Goal: Task Accomplishment & Management: Manage account settings

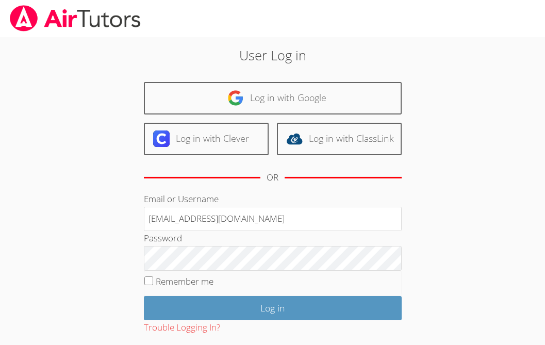
click at [126, 256] on div "User Log in Log in with Google Log in with Clever Log in with ClassLink OR Emai…" at bounding box center [272, 215] width 392 height 341
click at [144, 296] on input "Log in" at bounding box center [273, 308] width 258 height 24
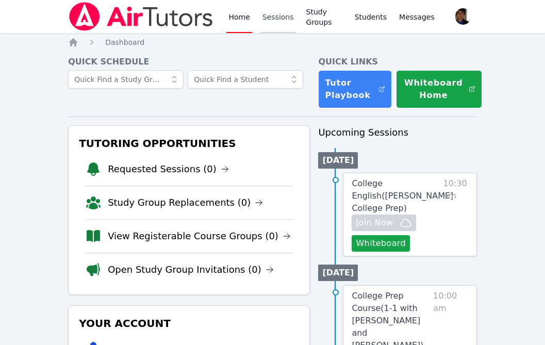
click at [280, 24] on link "Sessions" at bounding box center [278, 16] width 36 height 33
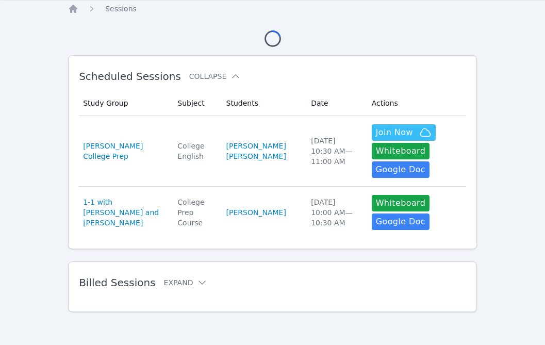
scroll to position [130, 0]
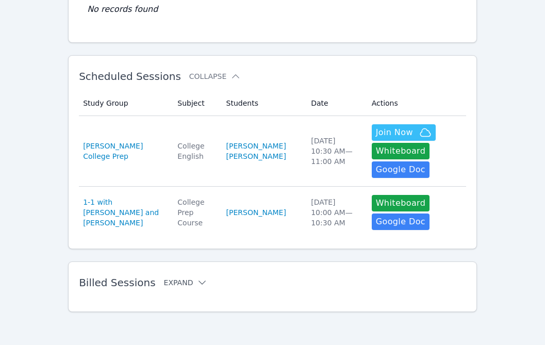
click at [197, 280] on icon at bounding box center [202, 282] width 10 height 10
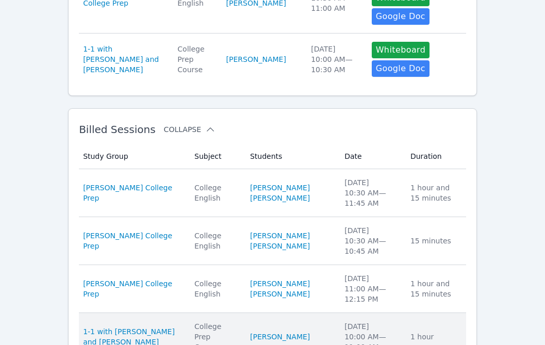
scroll to position [0, 0]
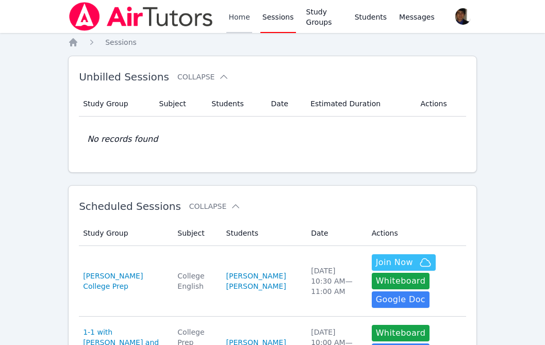
click at [238, 26] on link "Home" at bounding box center [238, 16] width 25 height 33
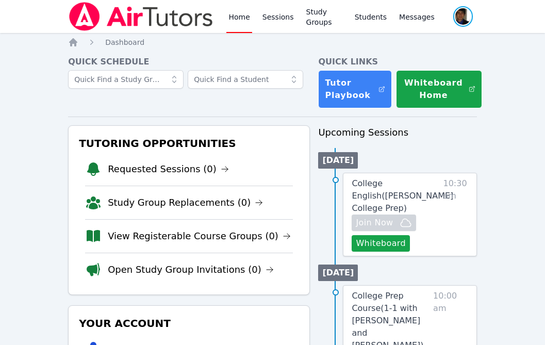
click at [461, 13] on span "button" at bounding box center [463, 16] width 22 height 23
click at [408, 61] on button "Logout" at bounding box center [421, 59] width 99 height 19
